Goal: Task Accomplishment & Management: Use online tool/utility

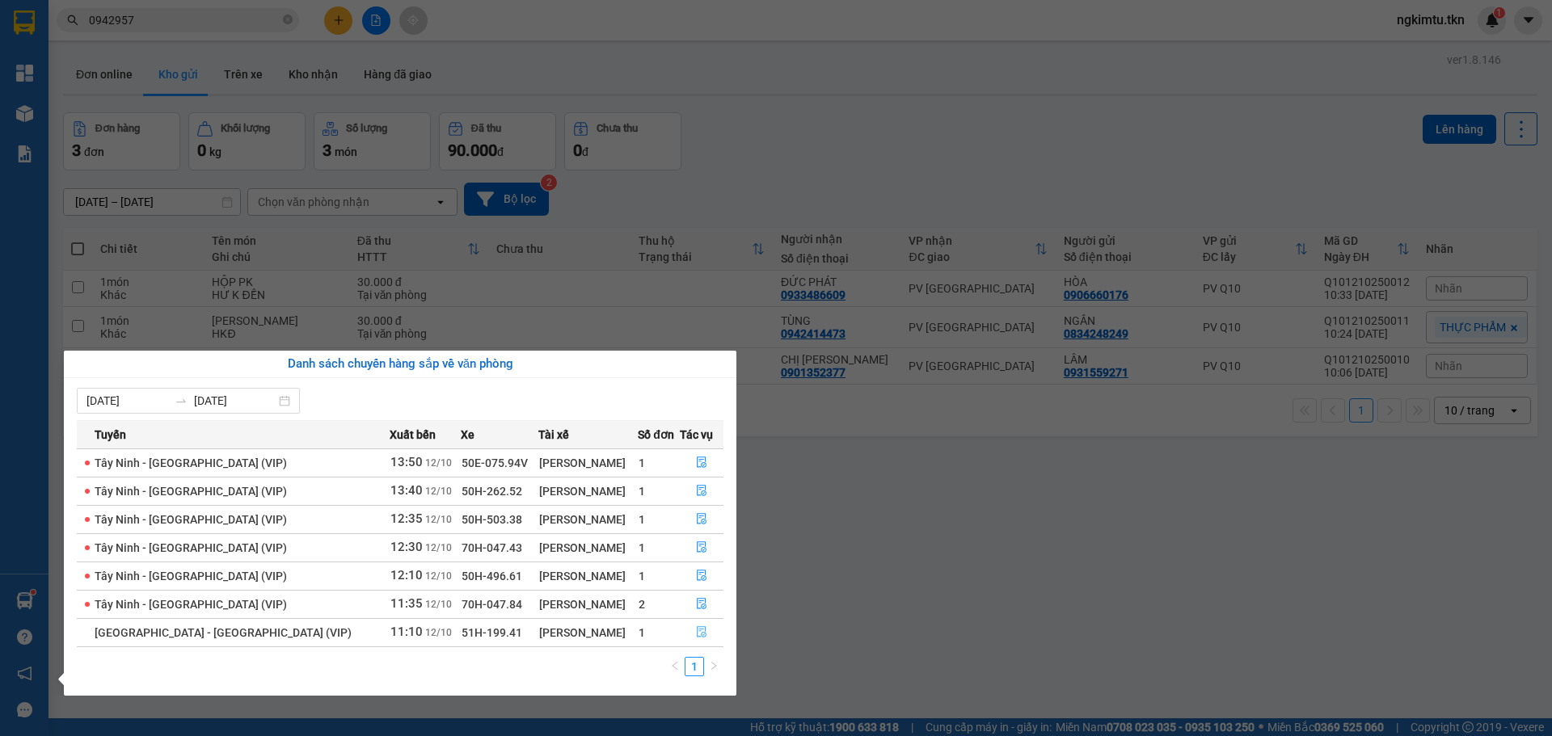
click at [701, 640] on button "button" at bounding box center [701, 633] width 42 height 26
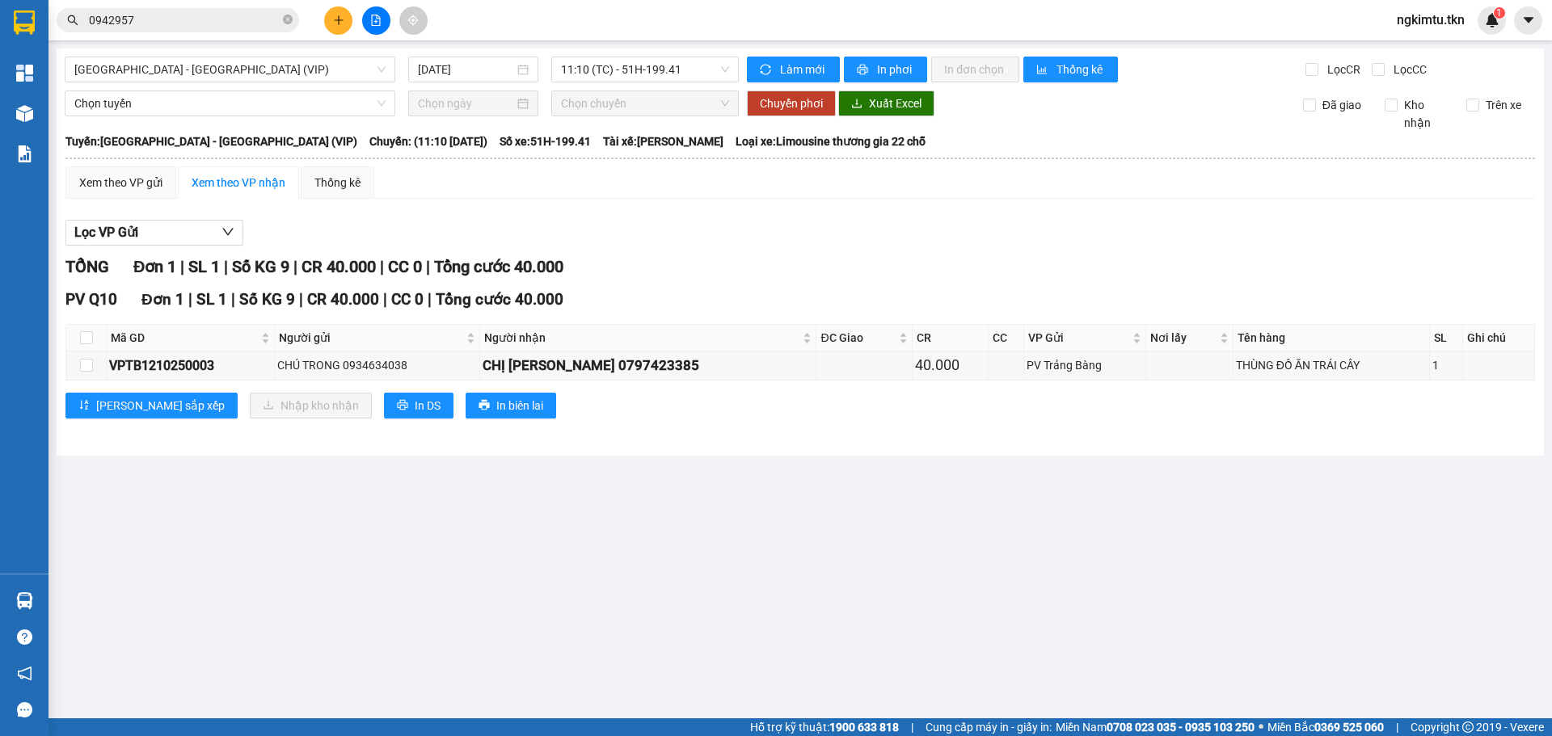
click at [699, 588] on main "[GEOGRAPHIC_DATA] - [GEOGRAPHIC_DATA] (VIP) [DATE] 11:10 (TC) - 51H-199.41 Làm …" at bounding box center [776, 359] width 1552 height 718
click at [334, 181] on div "Thống kê" at bounding box center [337, 183] width 46 height 18
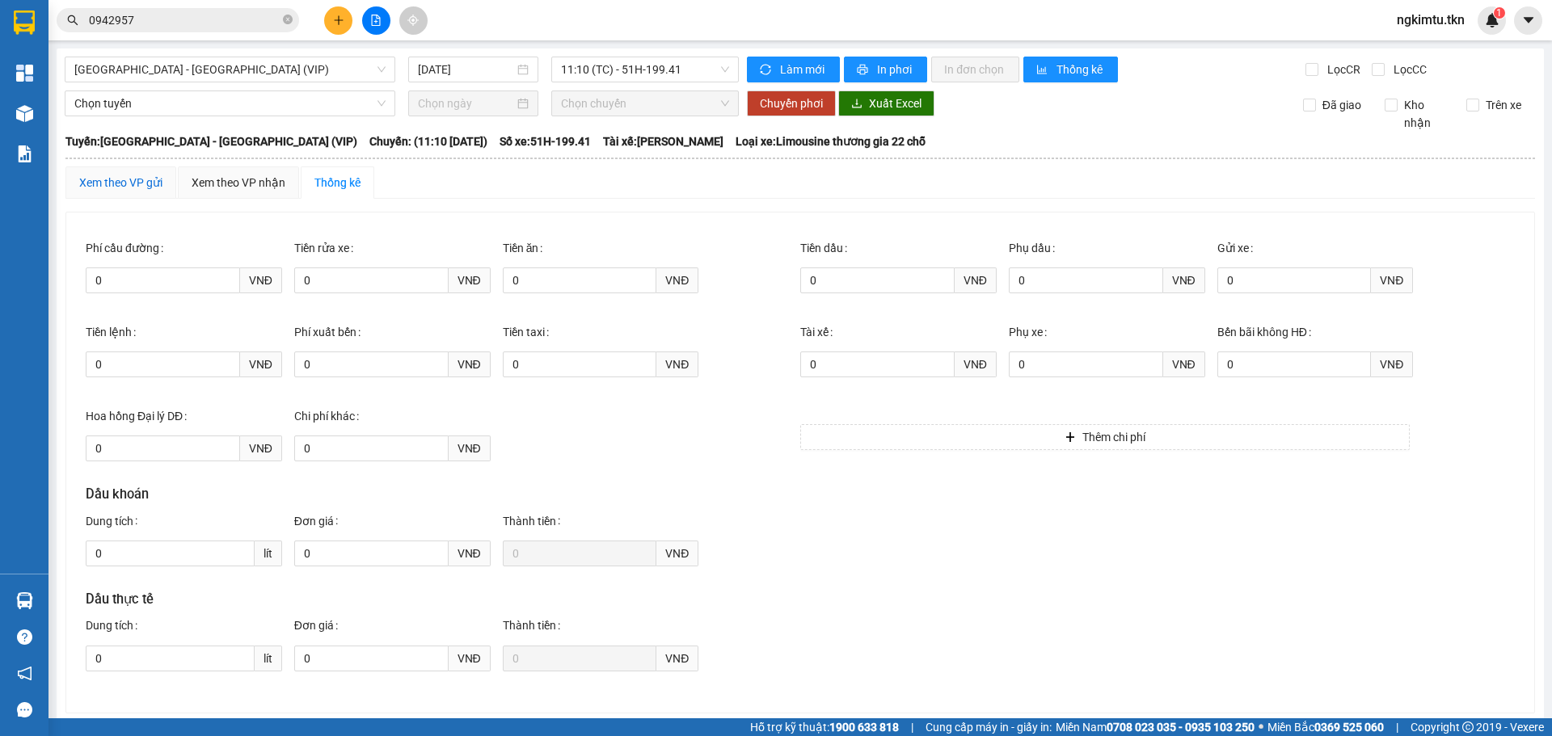
click at [122, 182] on div "Xem theo VP gửi" at bounding box center [120, 183] width 83 height 18
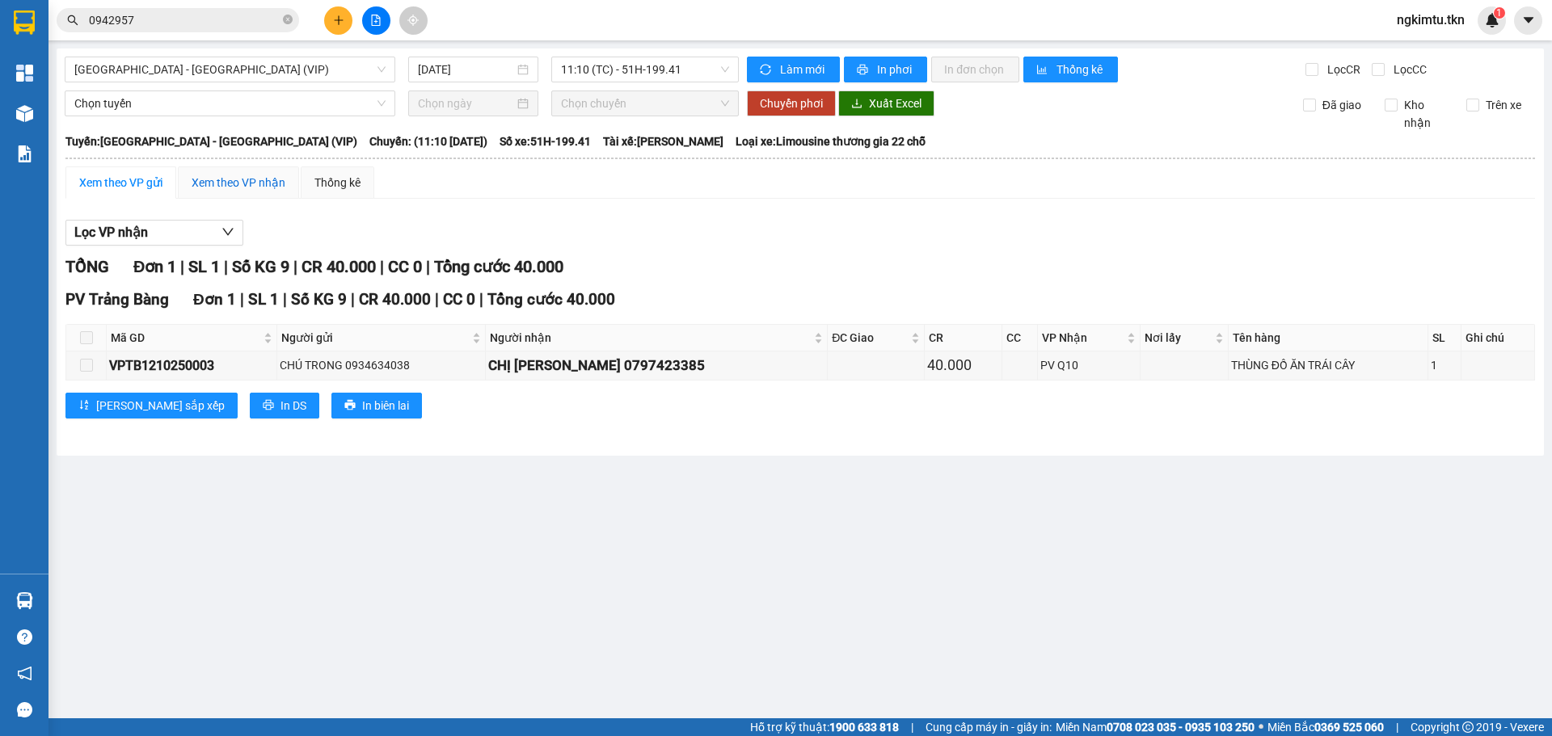
click at [241, 184] on div "Xem theo VP nhận" at bounding box center [239, 183] width 94 height 18
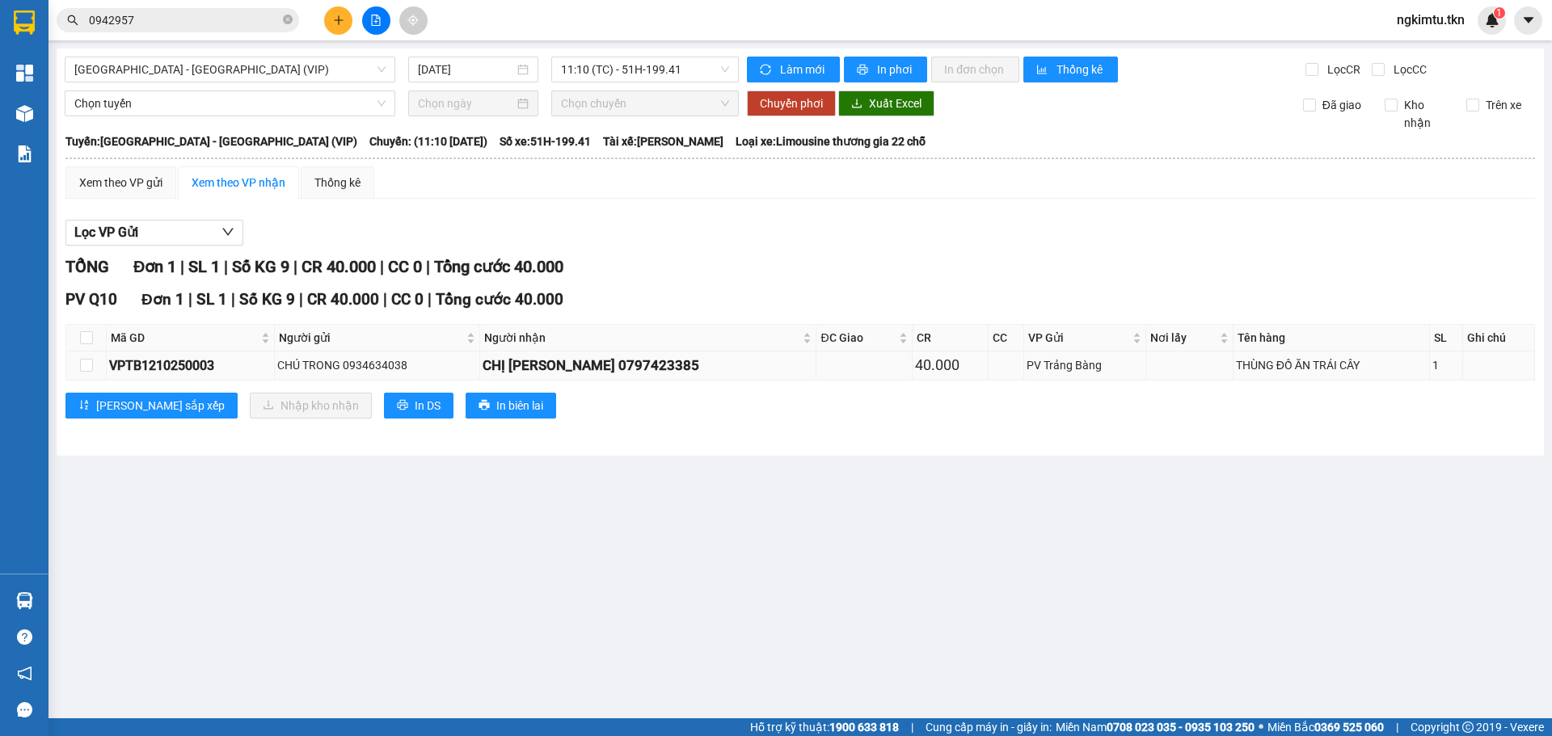
click at [1076, 360] on div "PV Trảng Bàng" at bounding box center [1084, 365] width 116 height 18
drag, startPoint x: 600, startPoint y: 373, endPoint x: 703, endPoint y: 377, distance: 102.7
click at [703, 377] on td "CHỊ [PERSON_NAME] 0797423385" at bounding box center [648, 366] width 337 height 28
copy div "0797423385"
click at [172, 25] on input "0942957" at bounding box center [184, 20] width 191 height 18
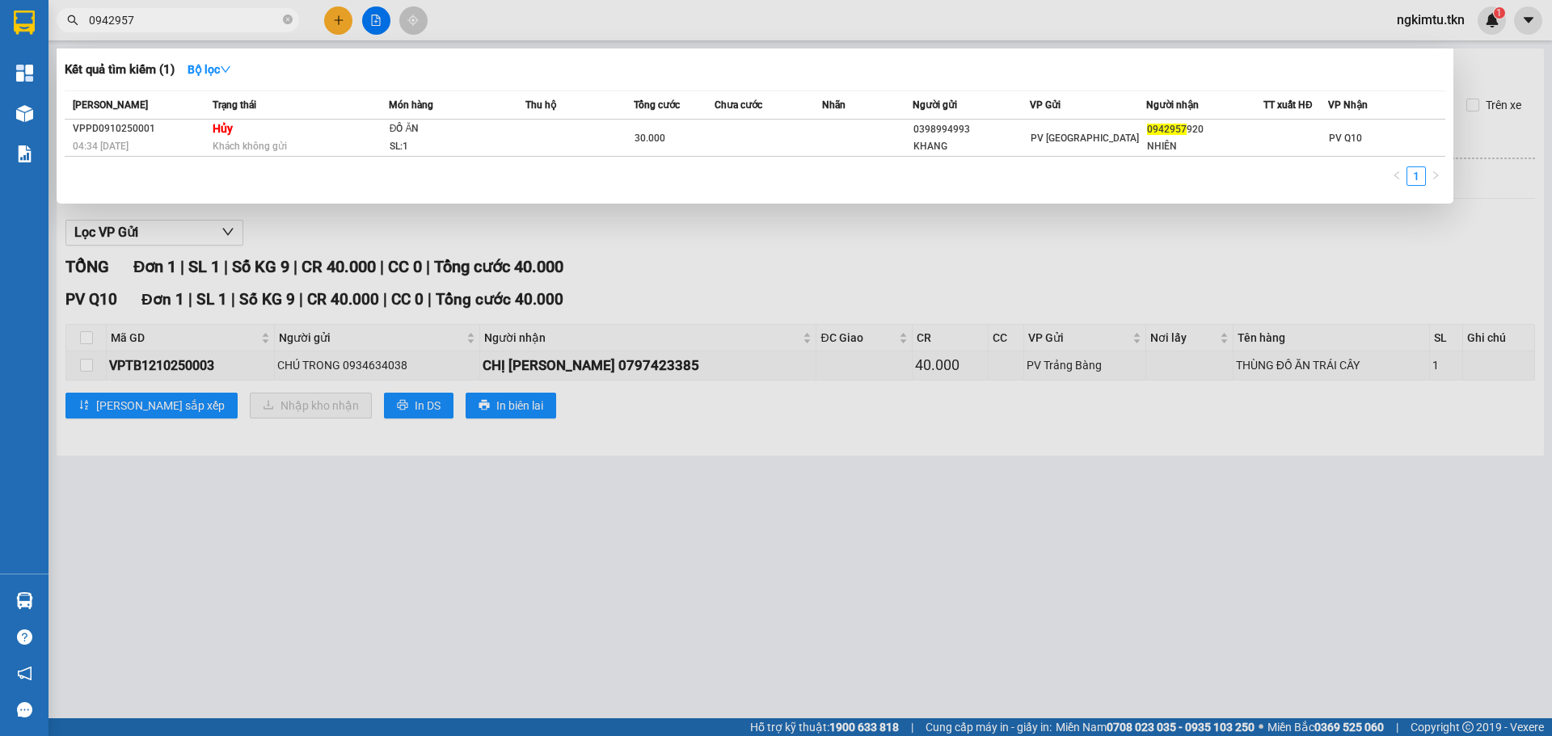
click at [172, 25] on input "0942957" at bounding box center [184, 20] width 191 height 18
paste input "797423385"
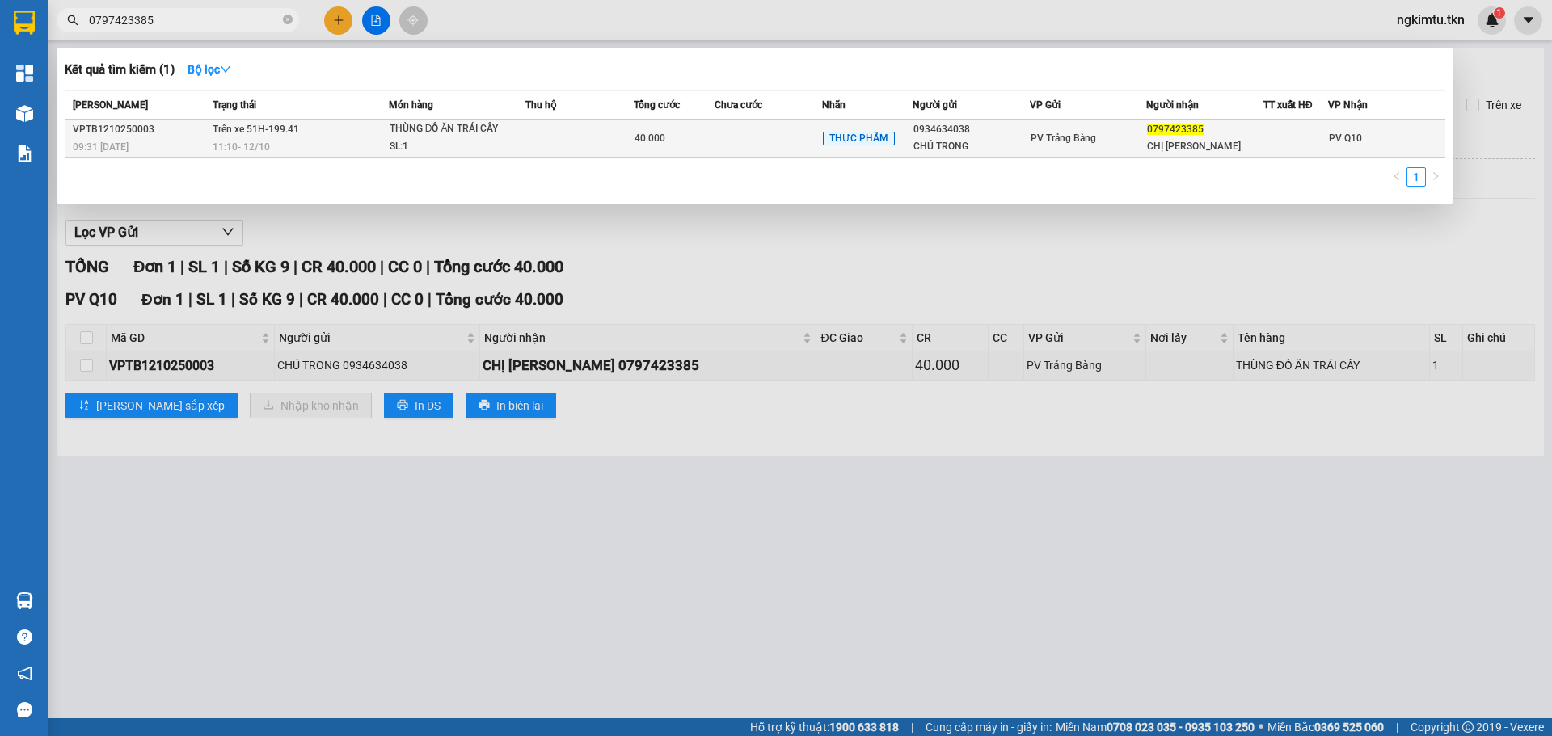
type input "0797423385"
click at [395, 133] on div "THÙNG ĐỒ ĂN TRÁI CÂY" at bounding box center [449, 129] width 121 height 18
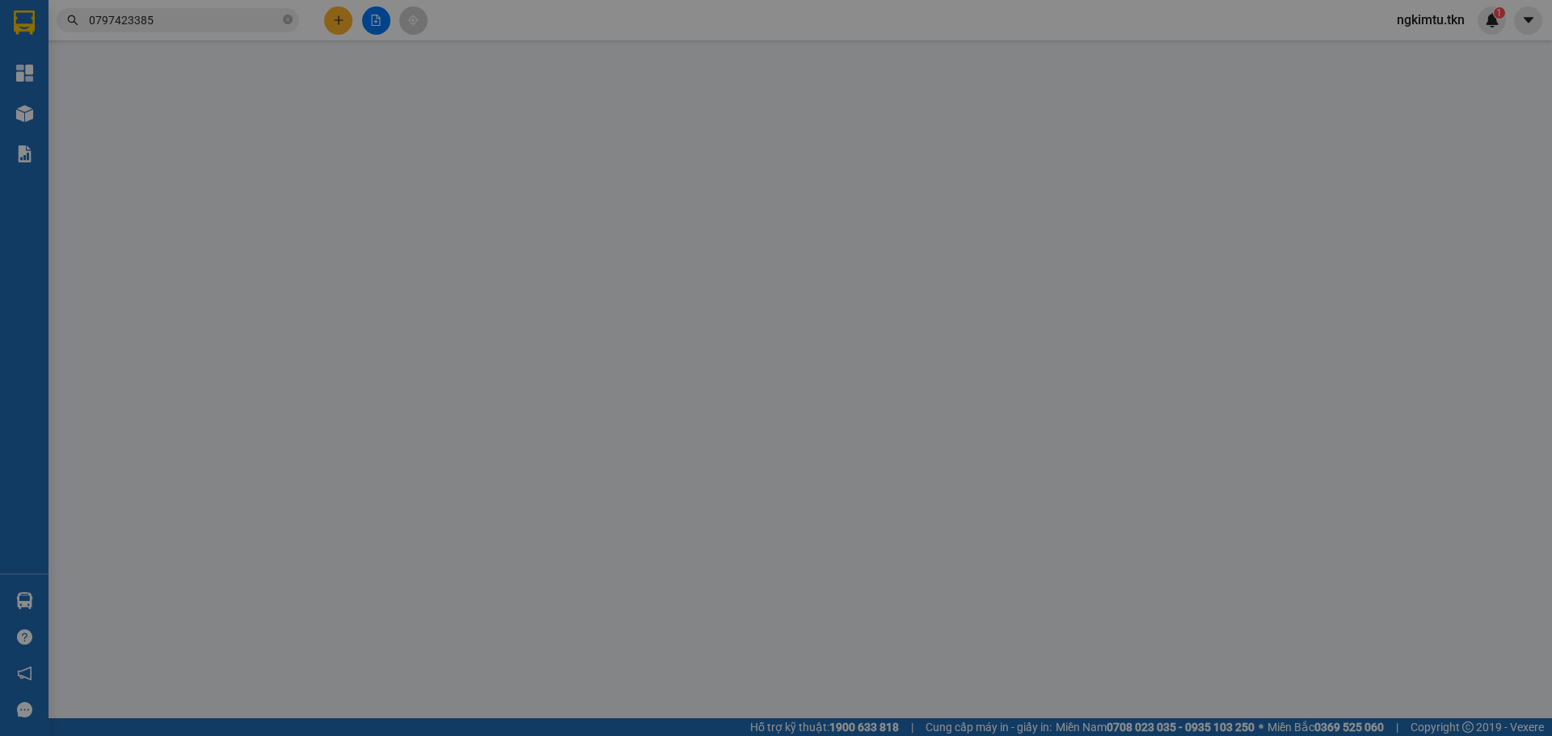
type input "0934634038"
type input "CHÚ TRONG"
type input "0797423385"
type input "CHỊ [PERSON_NAME]"
type input "40.000"
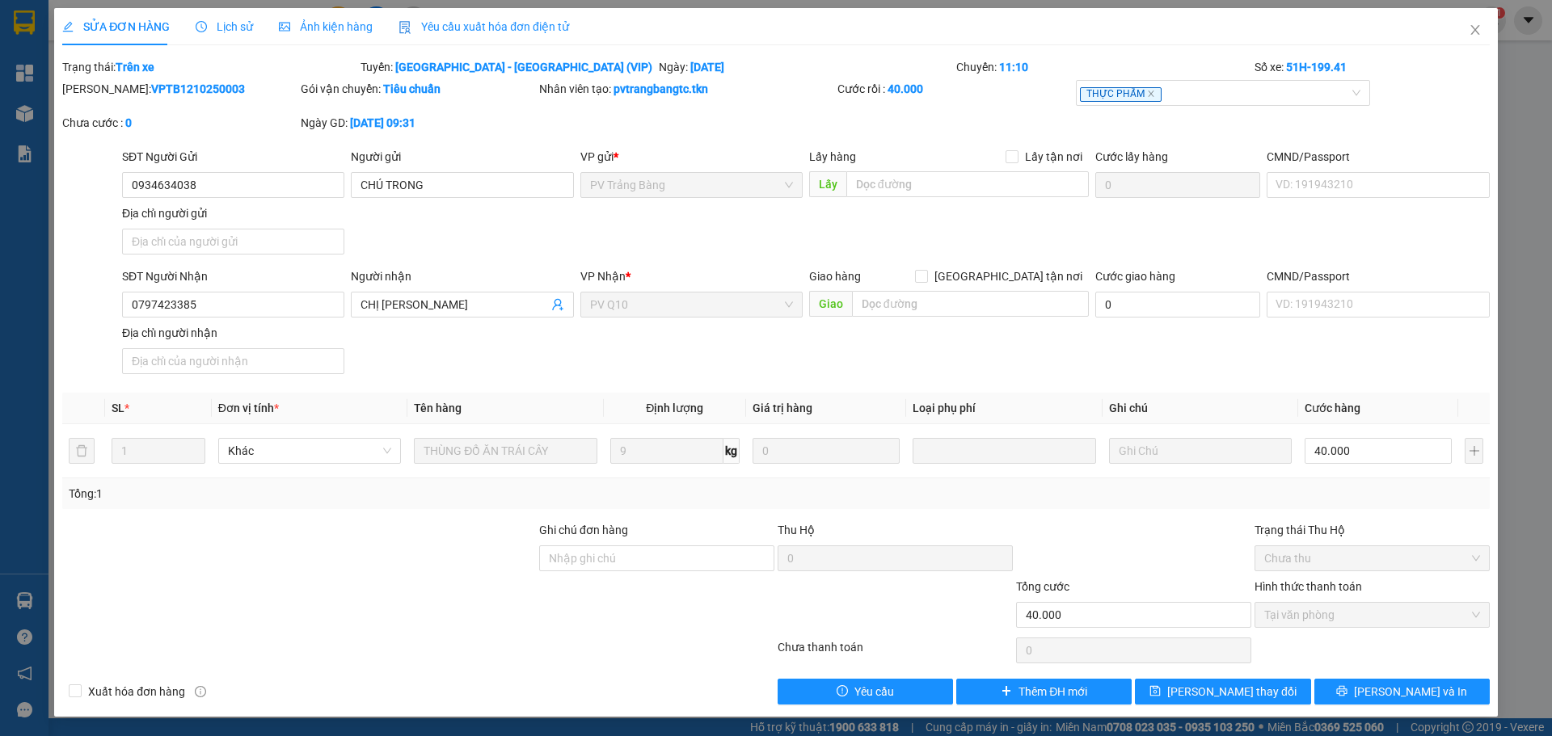
click at [226, 22] on span "Lịch sử" at bounding box center [224, 26] width 57 height 13
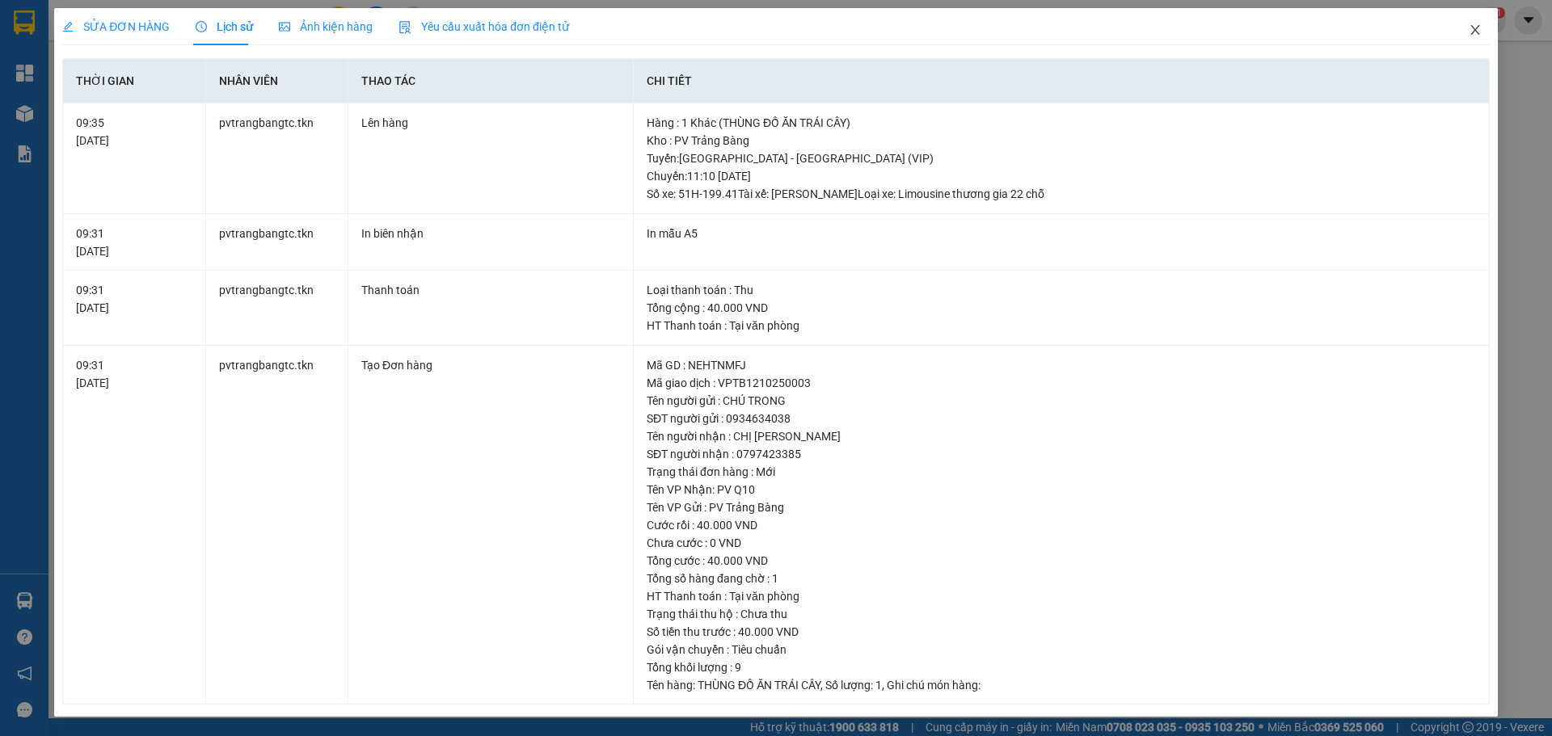
click at [1471, 32] on icon "close" at bounding box center [1474, 29] width 13 height 13
